Goal: Navigation & Orientation: Find specific page/section

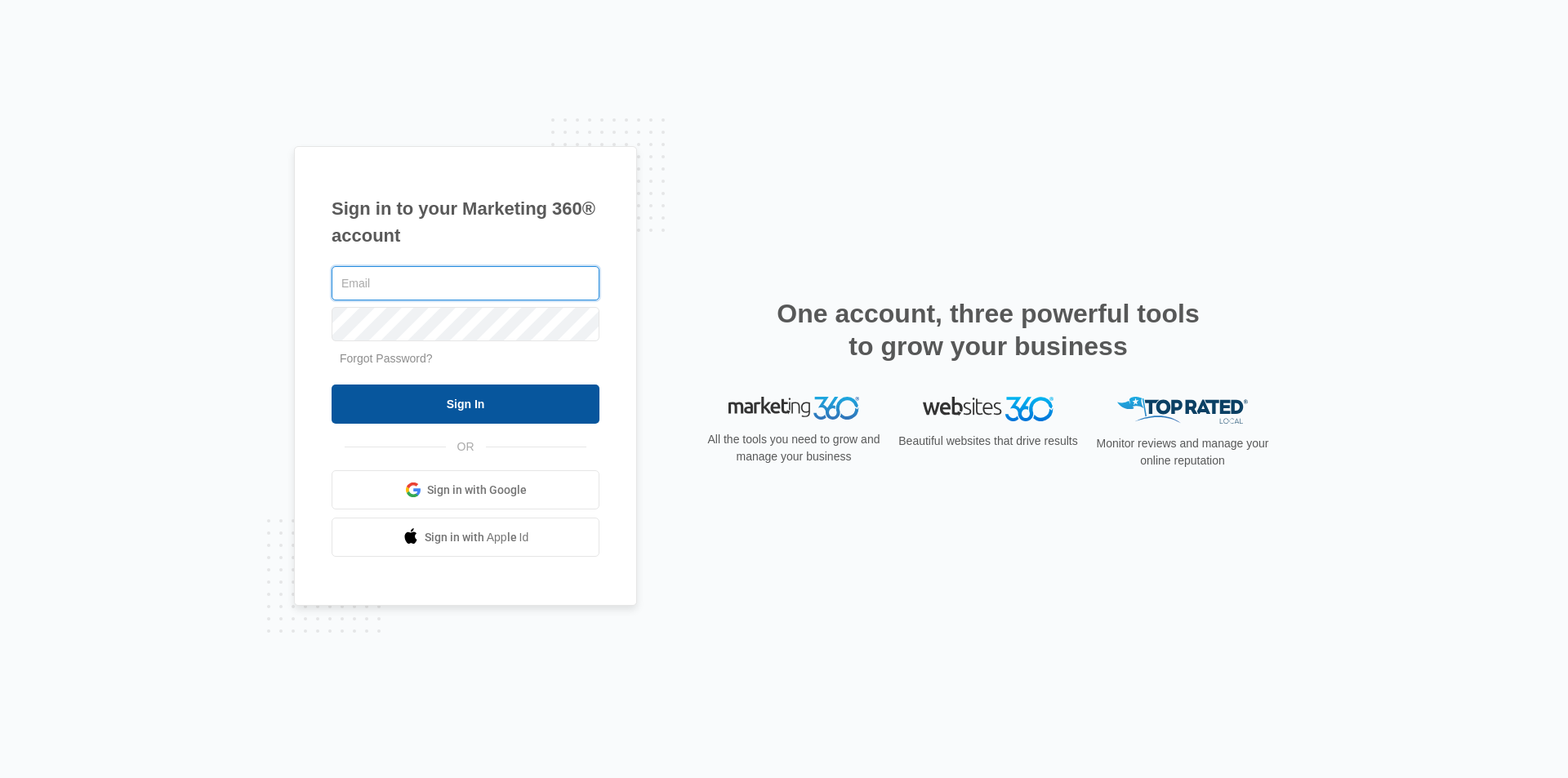
type input "[EMAIL_ADDRESS][DOMAIN_NAME]"
click at [525, 405] on input "Sign In" at bounding box center [465, 404] width 268 height 39
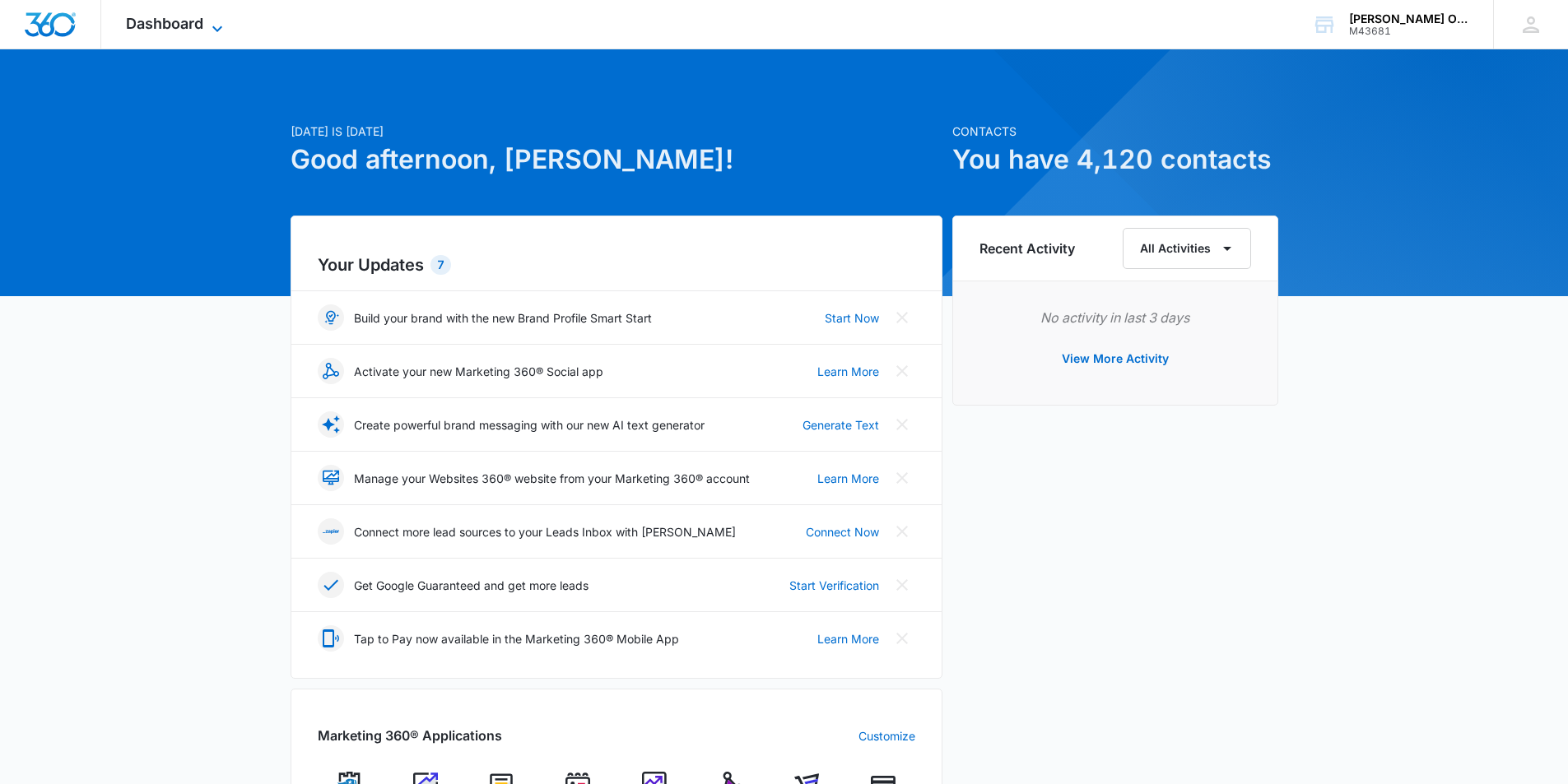
click at [202, 28] on span "Dashboard" at bounding box center [165, 24] width 78 height 17
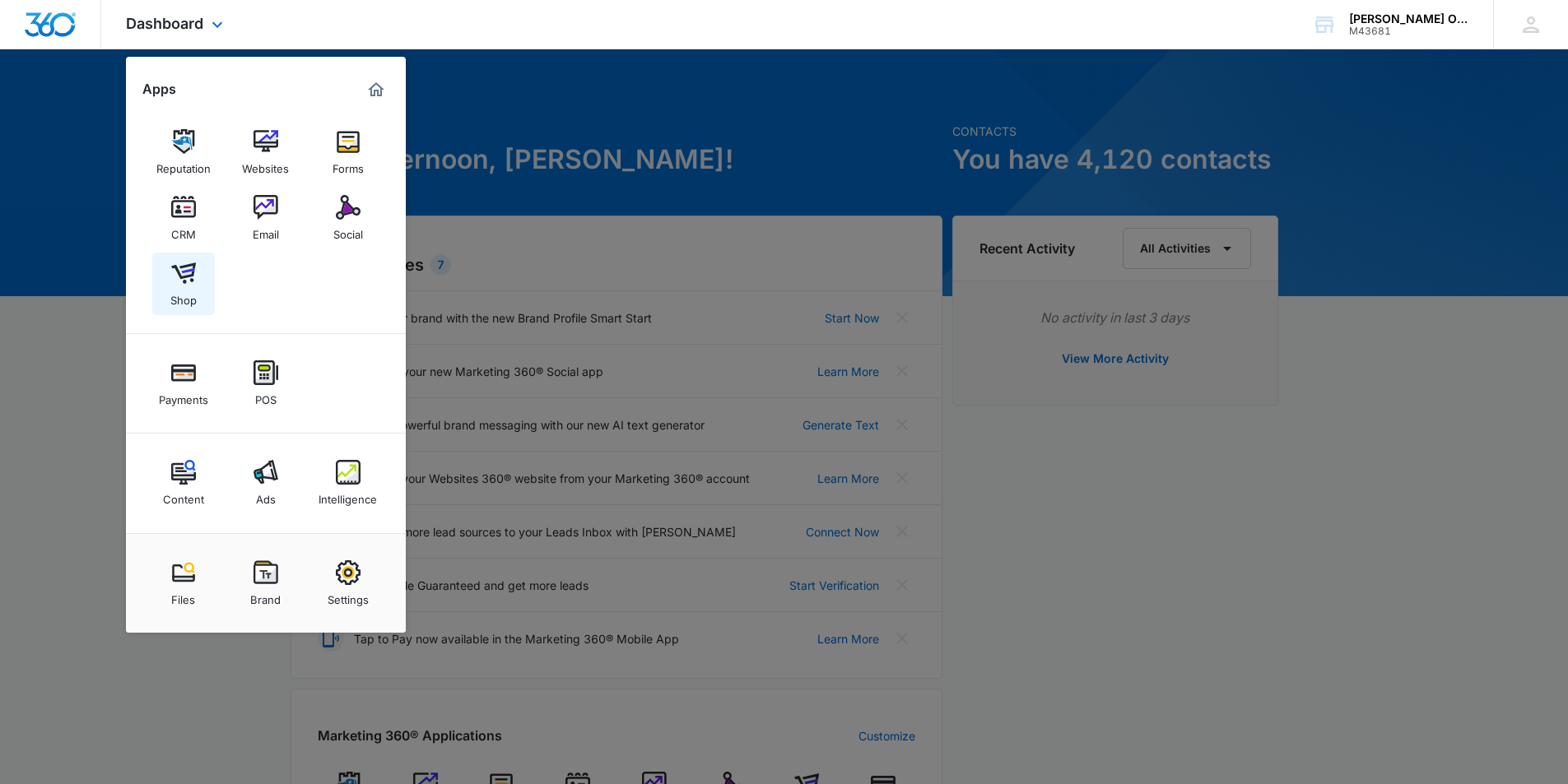
click at [183, 283] on img at bounding box center [184, 273] width 25 height 25
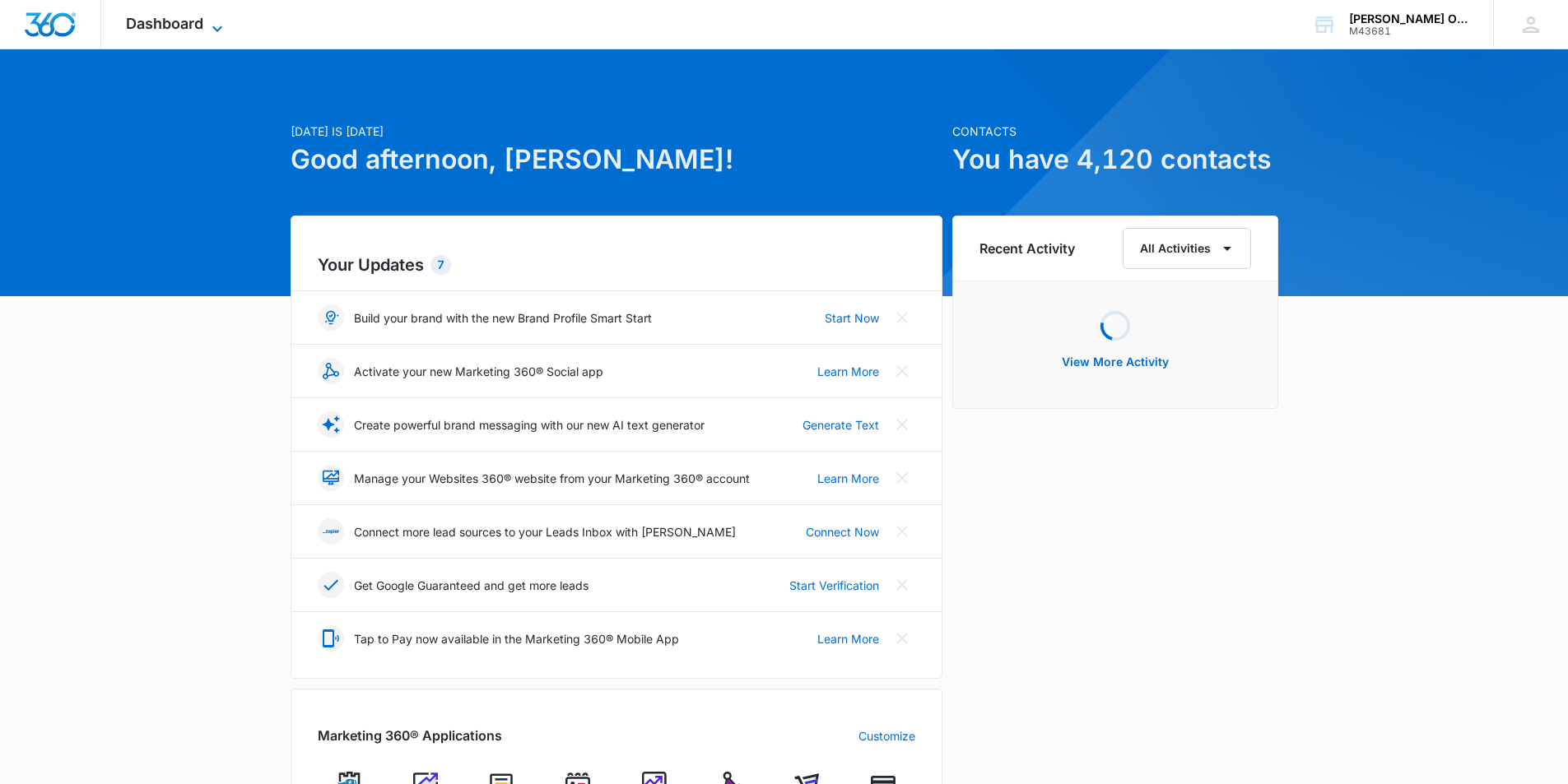
click at [207, 23] on icon at bounding box center [217, 28] width 20 height 20
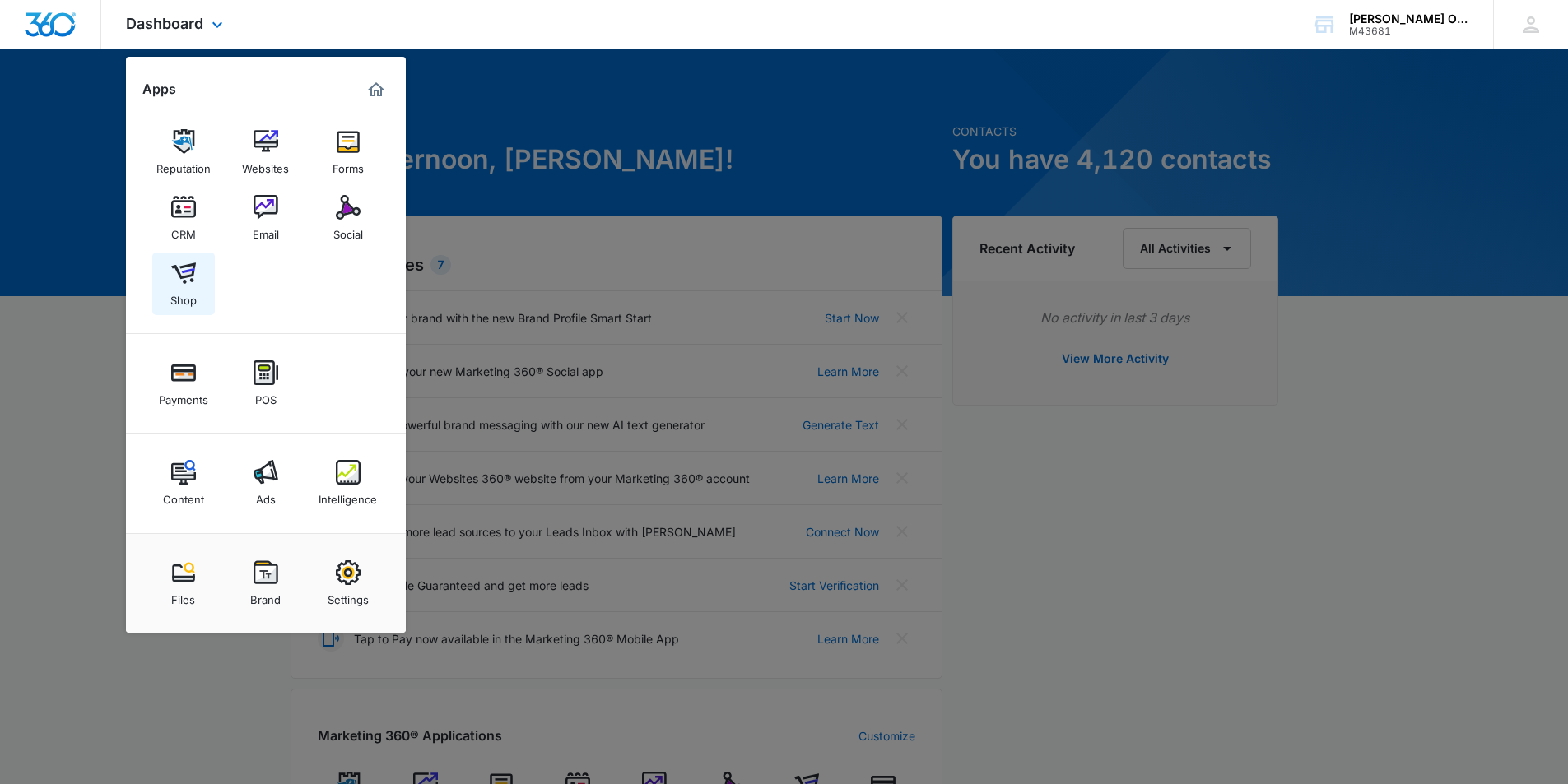
click at [175, 288] on div "Shop" at bounding box center [184, 295] width 27 height 22
